Goal: Check status: Check status

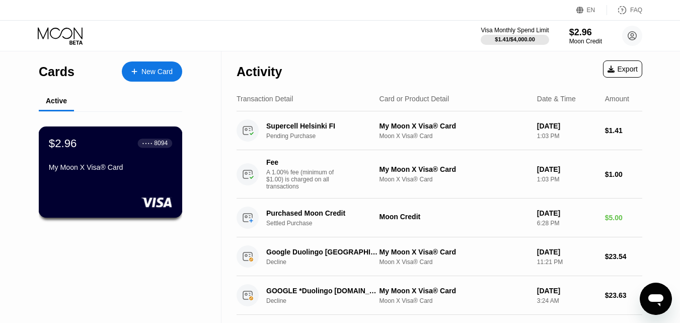
click at [128, 155] on div "$2.96 ● ● ● ● 8094 My Moon X Visa® Card" at bounding box center [110, 155] width 123 height 39
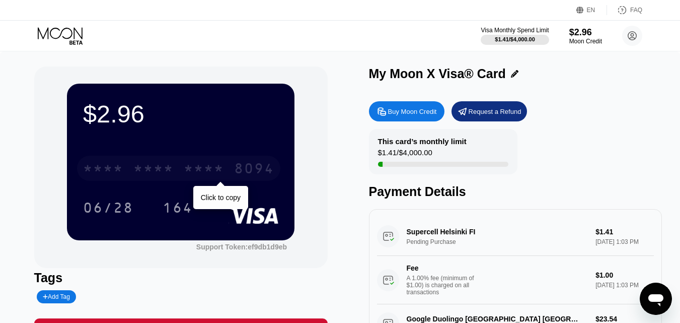
click at [198, 162] on div "* * * * * * * * * * * * 8094" at bounding box center [178, 168] width 203 height 25
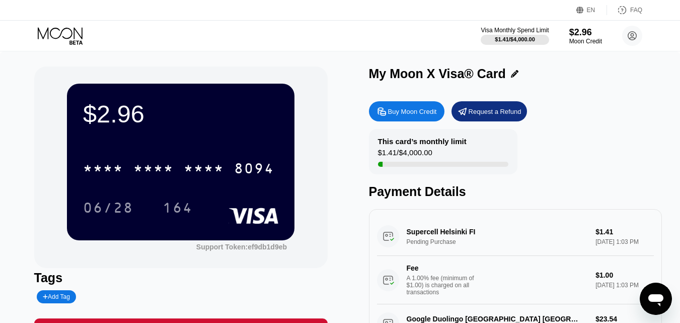
scroll to position [50, 0]
